Goal: Task Accomplishment & Management: Manage account settings

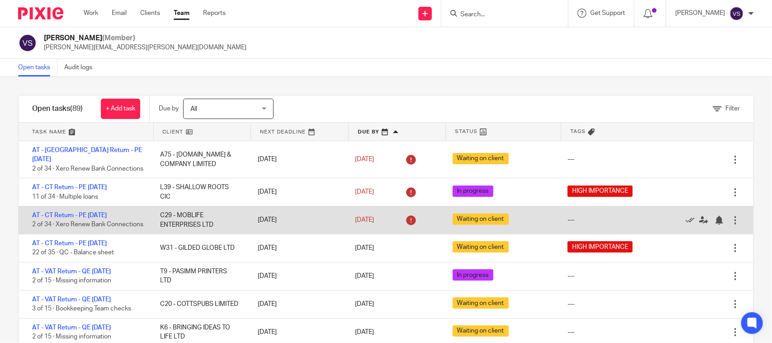
scroll to position [57, 0]
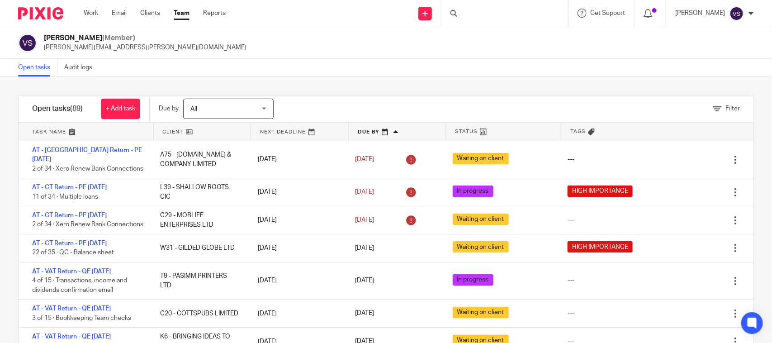
click at [507, 74] on div "Open tasks Audit logs" at bounding box center [386, 68] width 772 height 18
click at [665, 55] on div "Vaibhav Solanki (Member) vaibhav.solanki@confiancebizsol.com" at bounding box center [386, 43] width 772 height 32
click at [707, 82] on div "Filter tasks Only show tasks matching all of these conditions 1 Client name Is …" at bounding box center [386, 210] width 772 height 266
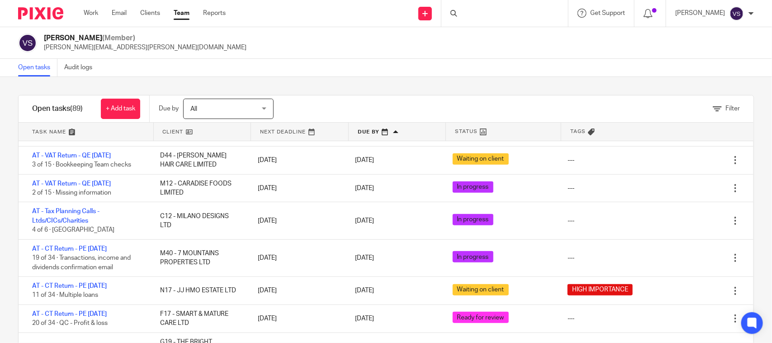
click at [8, 135] on div "Filter tasks Only show tasks matching all of these conditions 1 Client name Is …" at bounding box center [386, 210] width 772 height 266
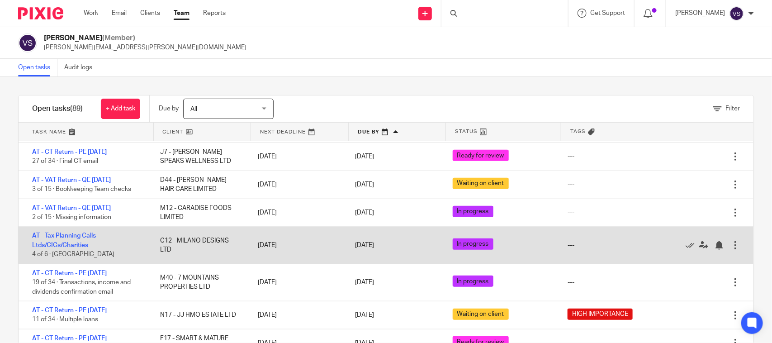
scroll to position [396, 0]
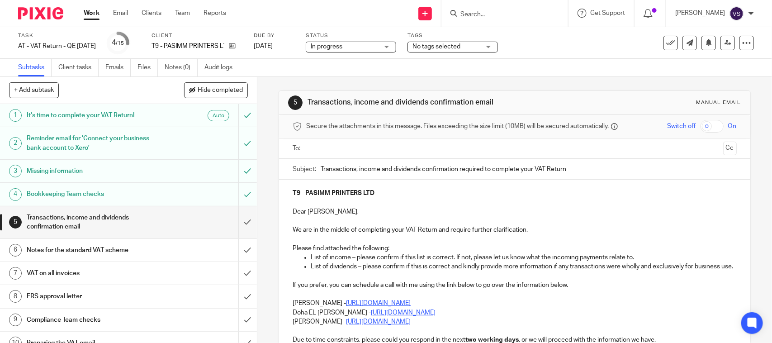
click at [564, 78] on div "5 Transactions, income and dividends confirmation email Manual email Secure the…" at bounding box center [515, 273] width 472 height 392
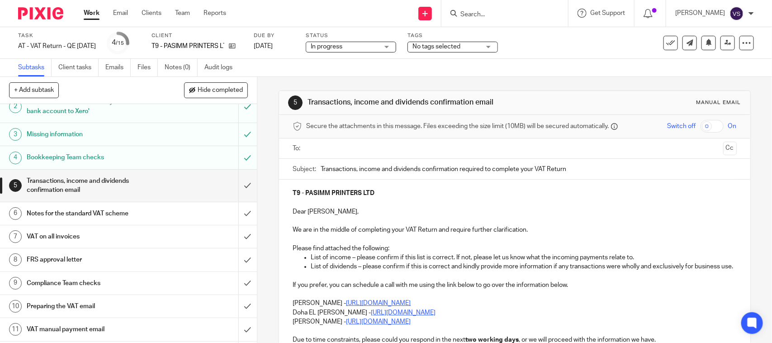
scroll to position [57, 0]
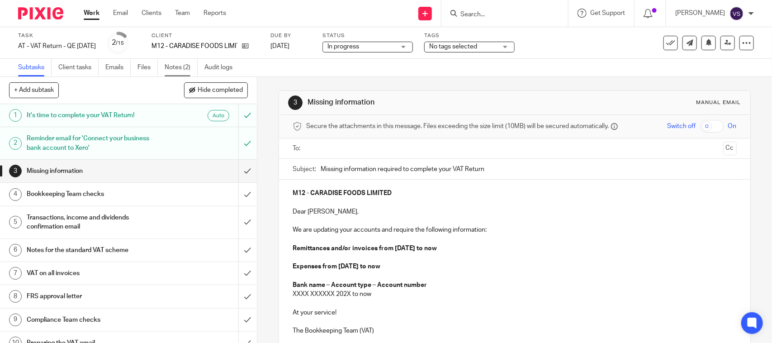
click at [173, 65] on link "Notes (2)" at bounding box center [181, 68] width 33 height 18
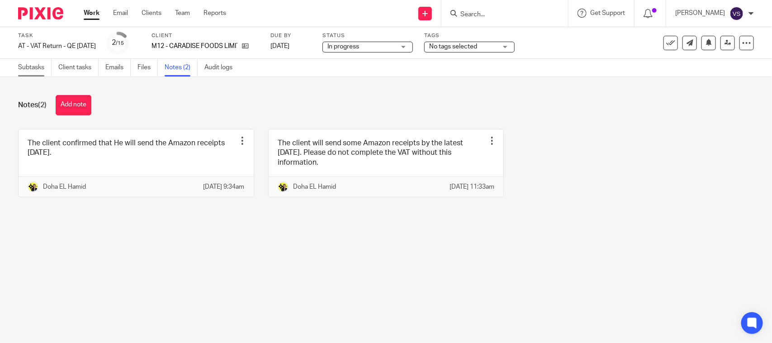
click at [34, 63] on link "Subtasks" at bounding box center [34, 68] width 33 height 18
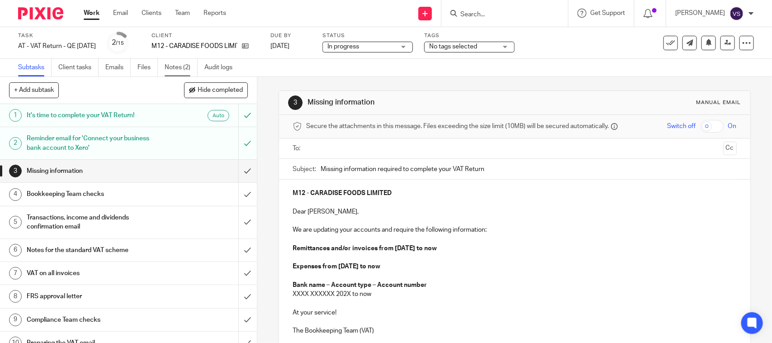
click at [176, 66] on link "Notes (2)" at bounding box center [181, 68] width 33 height 18
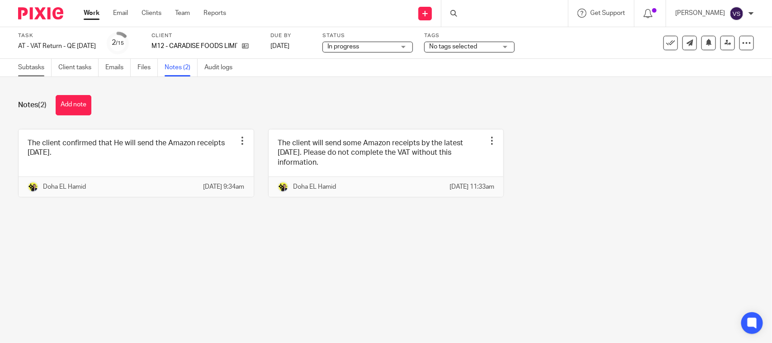
click at [42, 66] on link "Subtasks" at bounding box center [34, 68] width 33 height 18
